Goal: Task Accomplishment & Management: Use online tool/utility

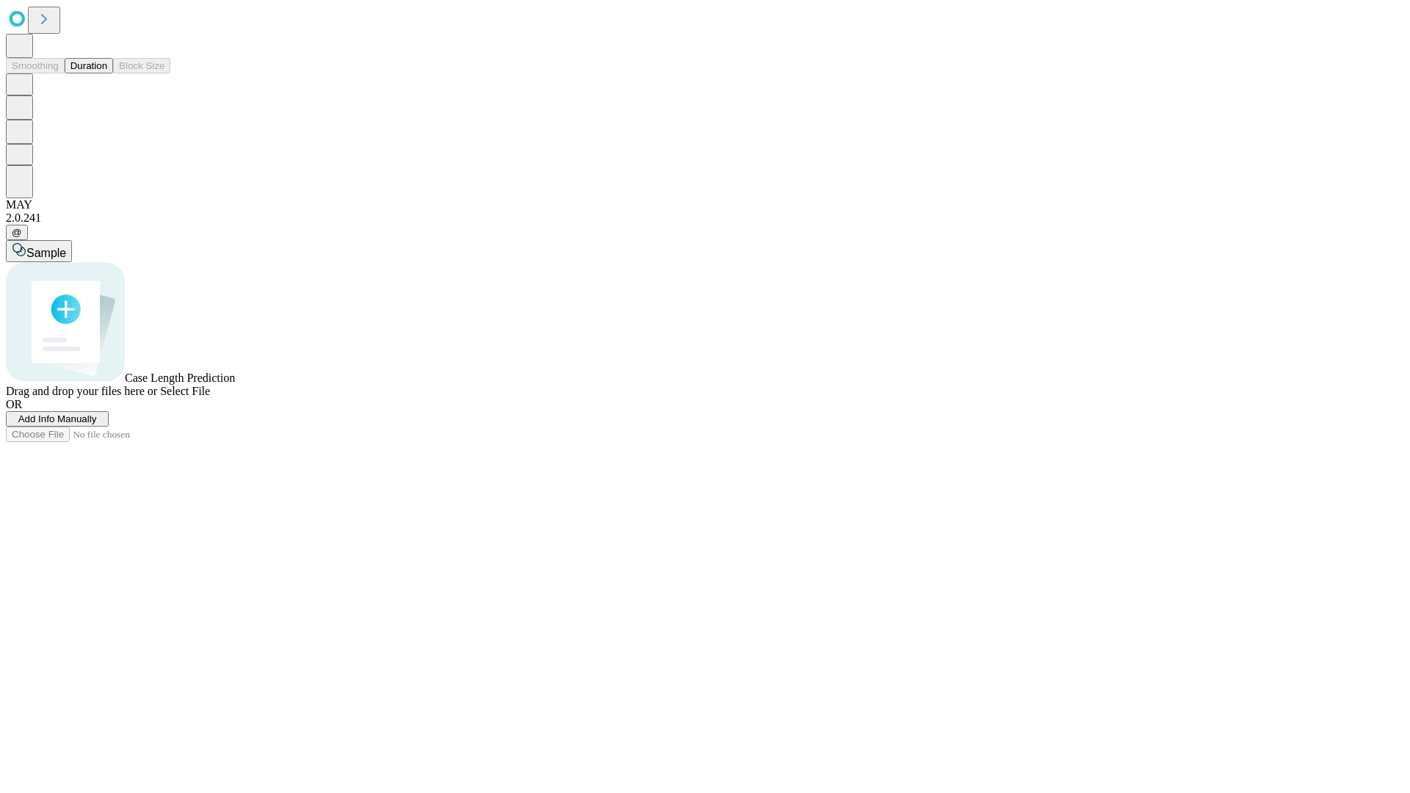
click at [107, 73] on button "Duration" at bounding box center [89, 65] width 48 height 15
click at [97, 424] on span "Add Info Manually" at bounding box center [57, 418] width 79 height 11
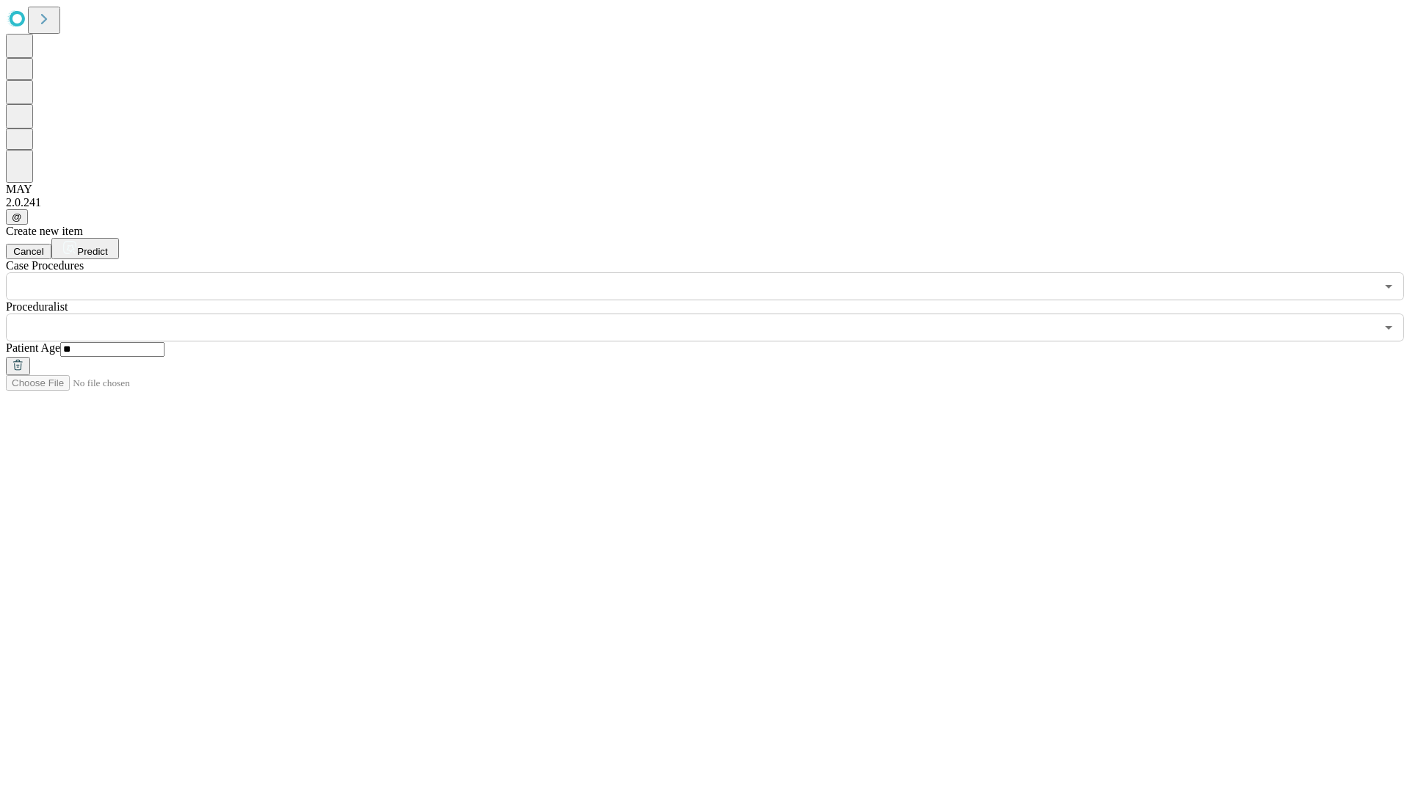
type input "**"
click at [715, 314] on input "text" at bounding box center [690, 328] width 1369 height 28
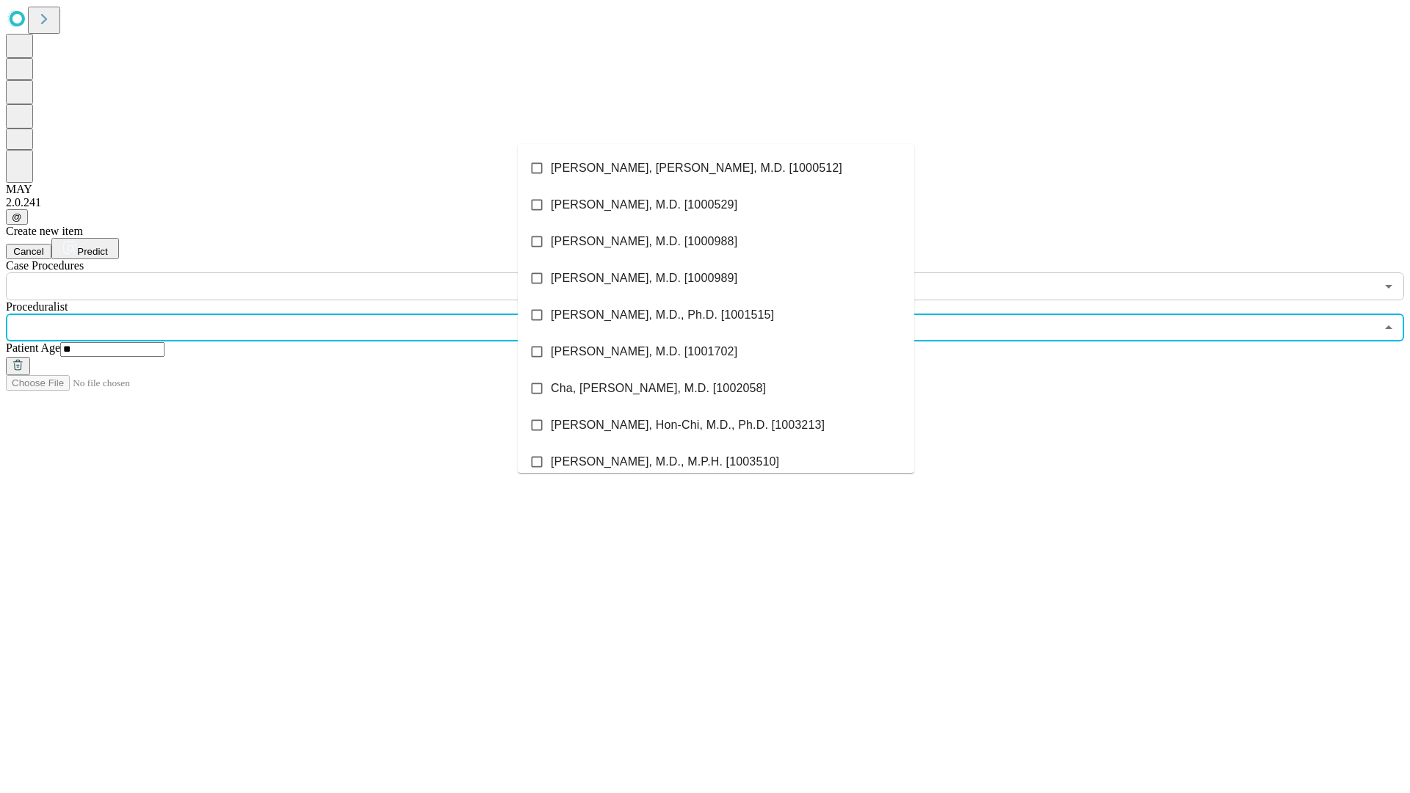
click at [716, 168] on li "[PERSON_NAME], [PERSON_NAME], M.D. [1000512]" at bounding box center [716, 168] width 396 height 37
click at [308, 272] on input "text" at bounding box center [690, 286] width 1369 height 28
